Goal: Contribute content: Add original content to the website for others to see

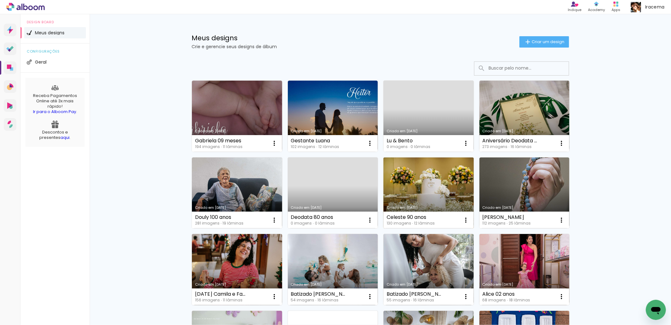
click at [443, 180] on link "Criado em [DATE]" at bounding box center [429, 192] width 90 height 71
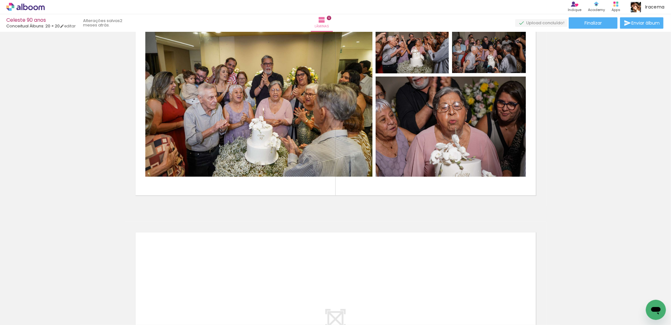
scroll to position [2617, 0]
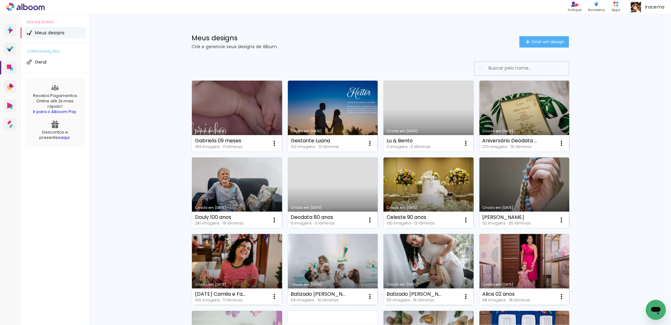
click at [237, 102] on link "Criado em [DATE]" at bounding box center [237, 116] width 90 height 71
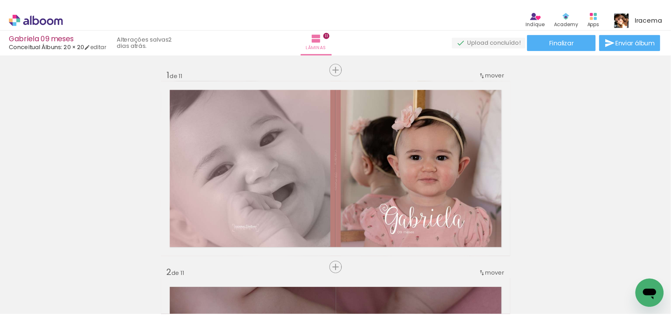
scroll to position [3, 0]
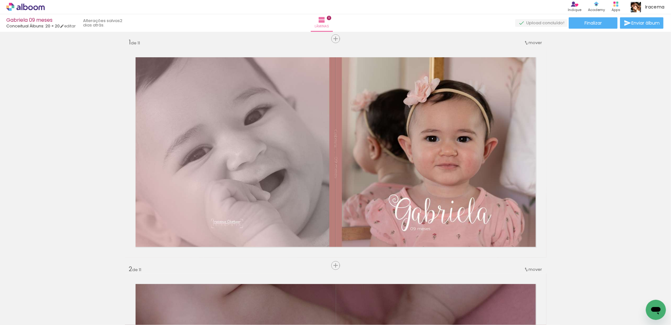
click at [24, 215] on span "Adicionar Fotos" at bounding box center [22, 316] width 19 height 7
click at [0, 0] on input "file" at bounding box center [0, 0] width 0 height 0
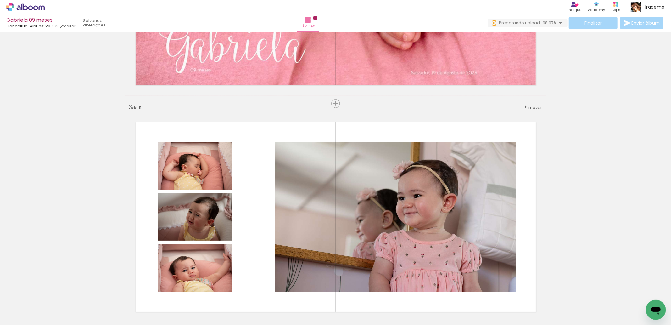
scroll to position [433, 0]
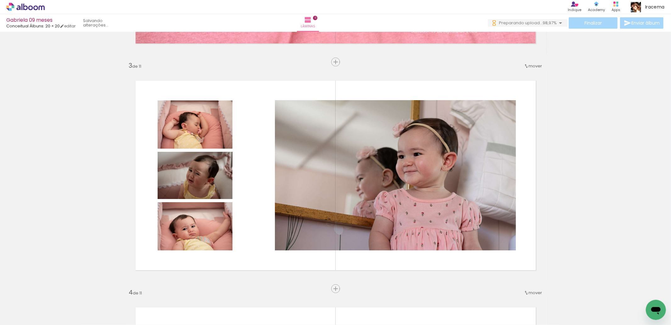
click at [22, 215] on span "Adicionar Fotos" at bounding box center [22, 316] width 19 height 7
click at [0, 0] on input "file" at bounding box center [0, 0] width 0 height 0
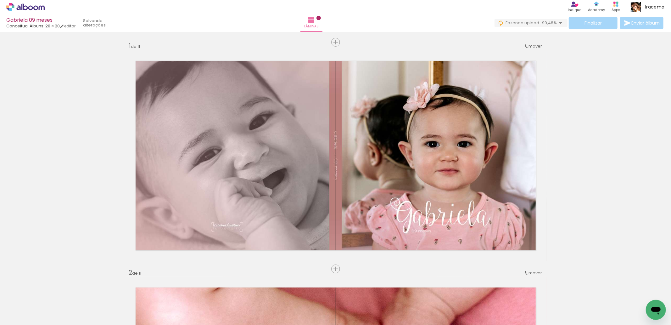
scroll to position [433, 0]
